Goal: Task Accomplishment & Management: Complete application form

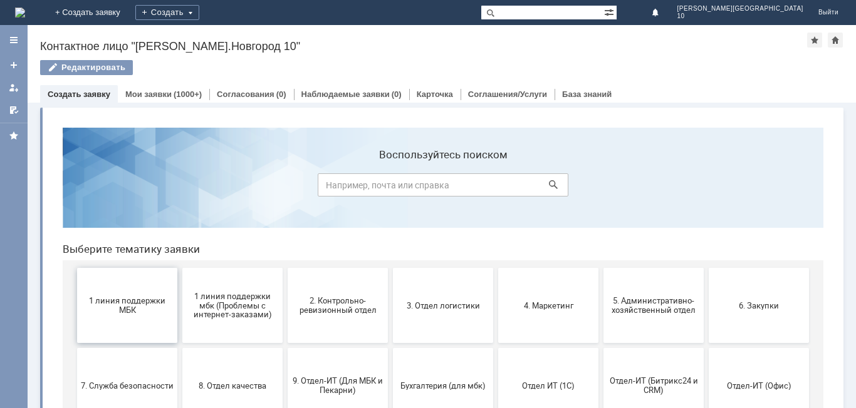
click at [151, 302] on span "1 линия поддержки МБК" at bounding box center [127, 305] width 93 height 19
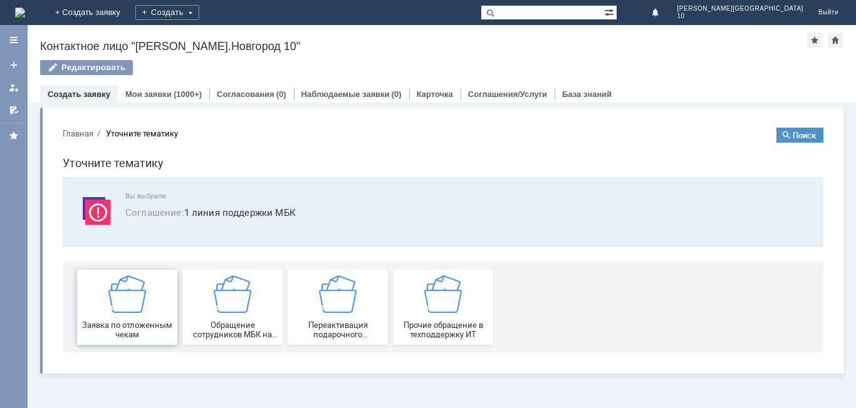
click at [145, 303] on img at bounding box center [127, 295] width 38 height 38
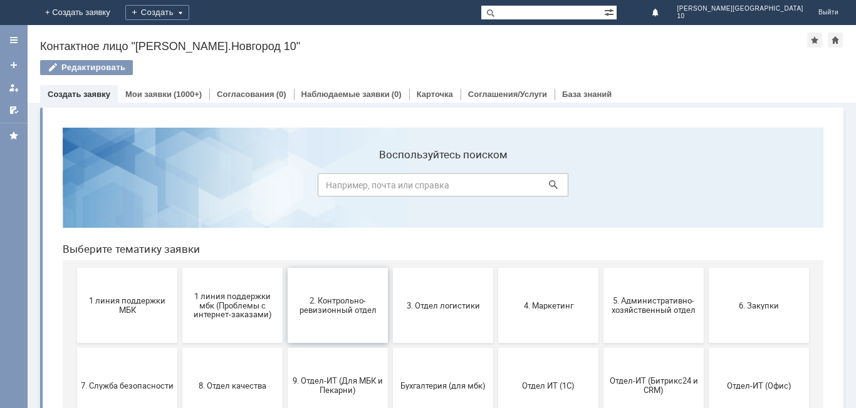
click at [355, 294] on button "2. Контрольно-ревизионный отдел" at bounding box center [338, 305] width 100 height 75
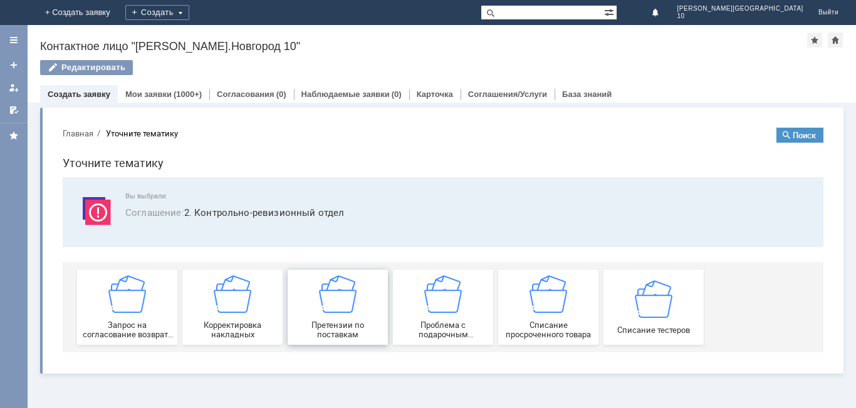
click at [314, 319] on div "Претензии по поставкам" at bounding box center [337, 308] width 93 height 64
click at [156, 93] on link "Мои заявки" at bounding box center [148, 94] width 46 height 9
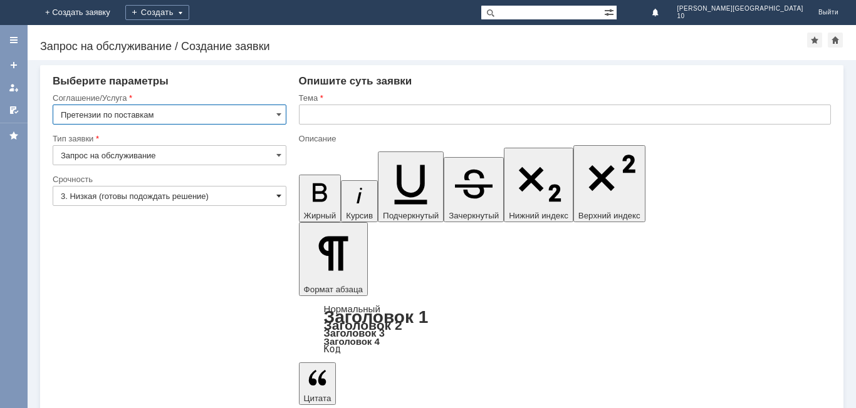
click at [278, 194] on span at bounding box center [278, 196] width 5 height 10
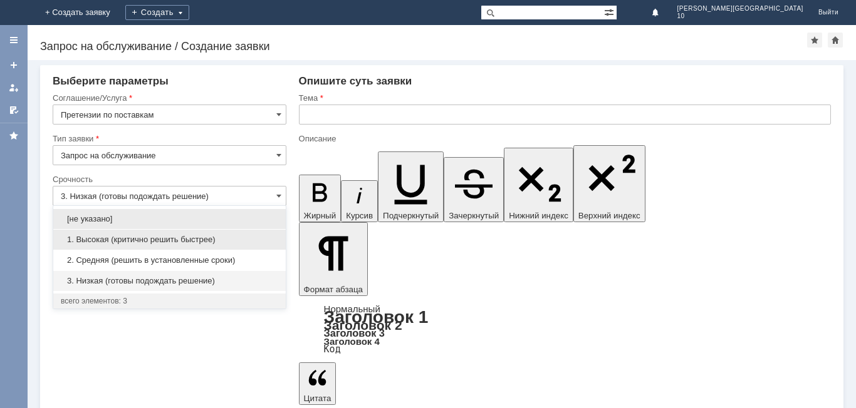
click at [142, 246] on div "1. Высокая (критично решить быстрее)" at bounding box center [169, 240] width 232 height 20
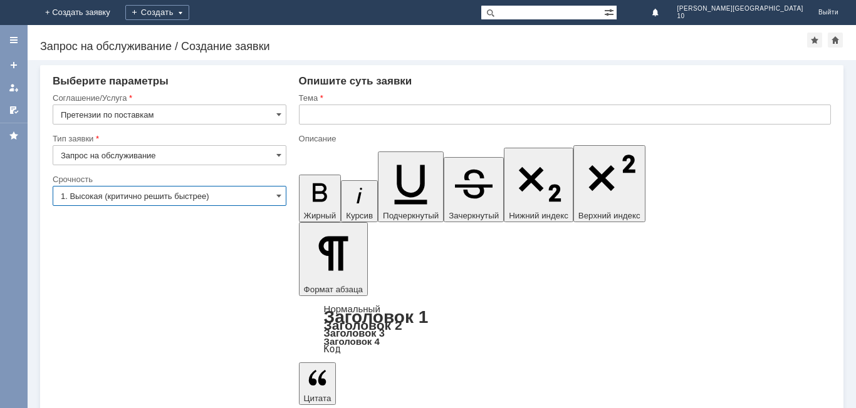
type input "1. Высокая (критично решить быстрее)"
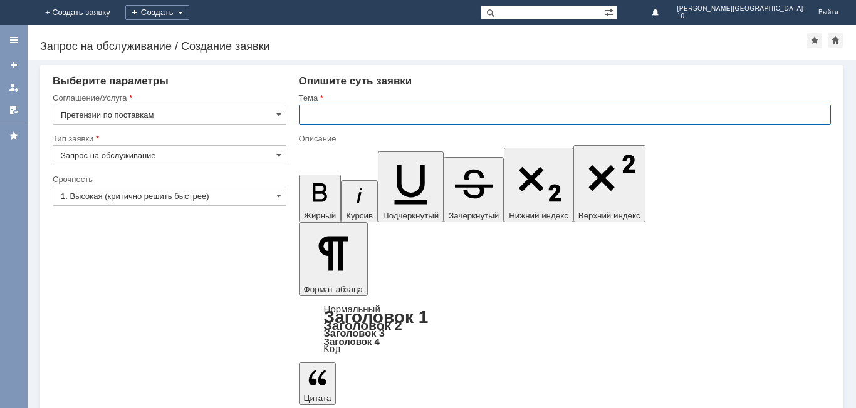
click at [327, 115] on input "text" at bounding box center [565, 115] width 532 height 20
type input "Акт расхождений № ННТ 2-001129 от 14.09.2025 г."
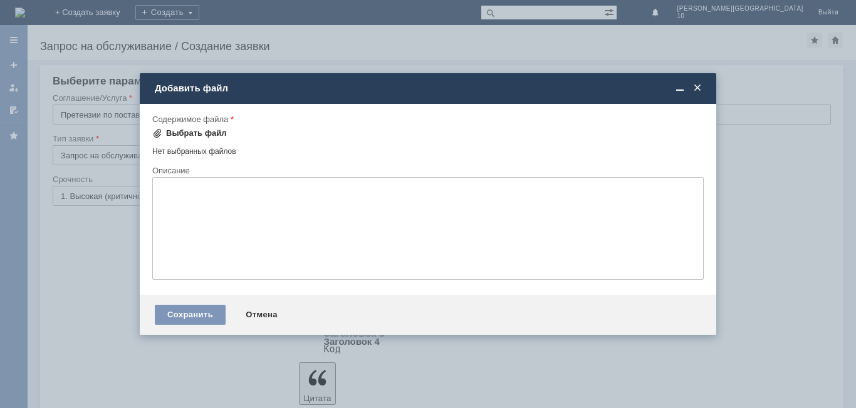
click at [195, 130] on div "Выбрать файл" at bounding box center [196, 133] width 61 height 10
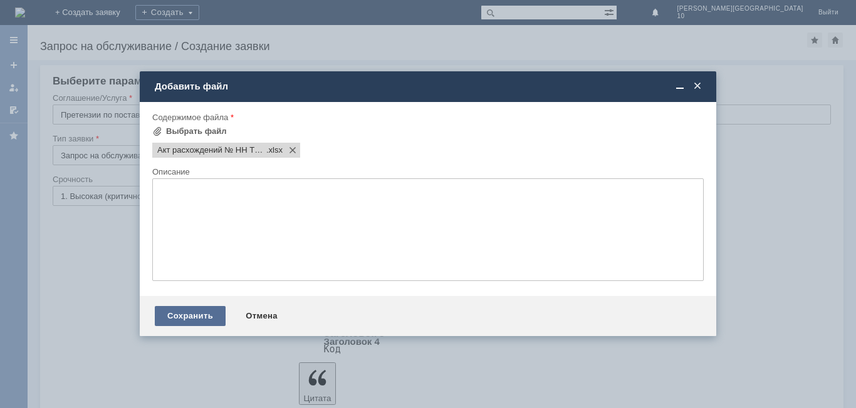
click at [189, 315] on div "Сохранить" at bounding box center [190, 316] width 71 height 20
